Goal: Find specific page/section: Find specific page/section

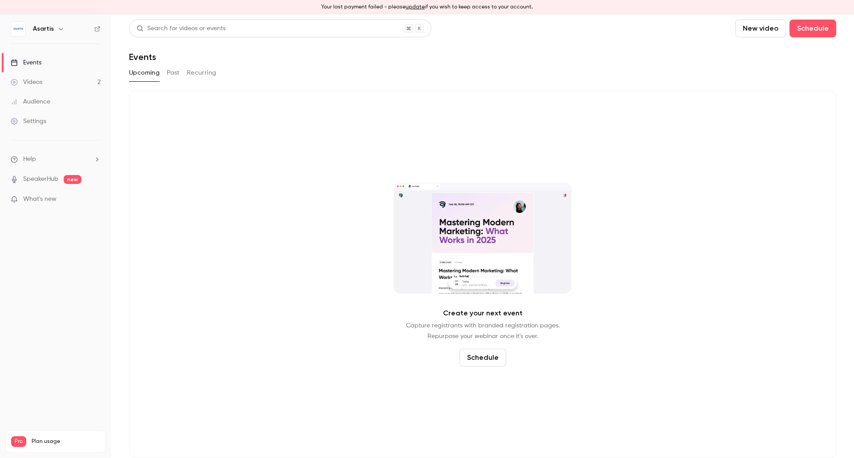
click at [177, 75] on button "Past" at bounding box center [173, 73] width 13 height 14
